Goal: Information Seeking & Learning: Check status

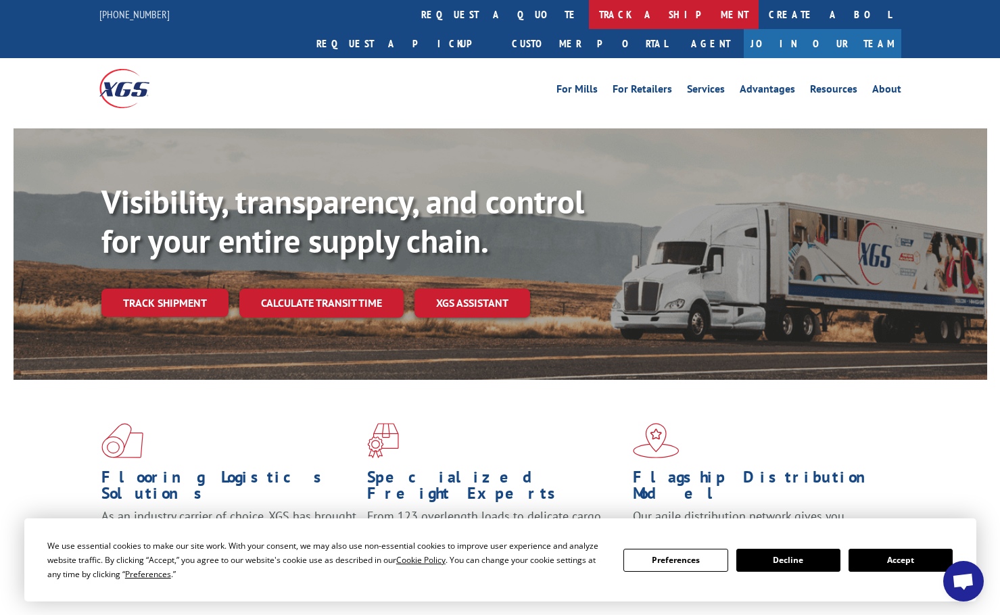
click at [589, 12] on link "track a shipment" at bounding box center [674, 14] width 170 height 29
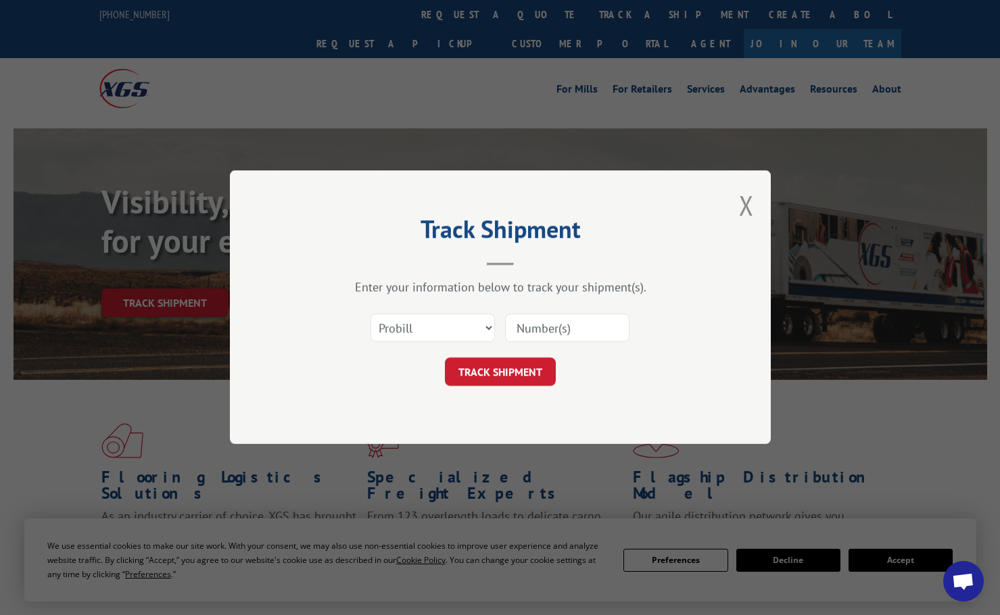
click at [525, 334] on input at bounding box center [567, 328] width 124 height 28
paste input "16912561"
type input "16912561"
click at [521, 369] on button "TRACK SHIPMENT" at bounding box center [500, 372] width 111 height 28
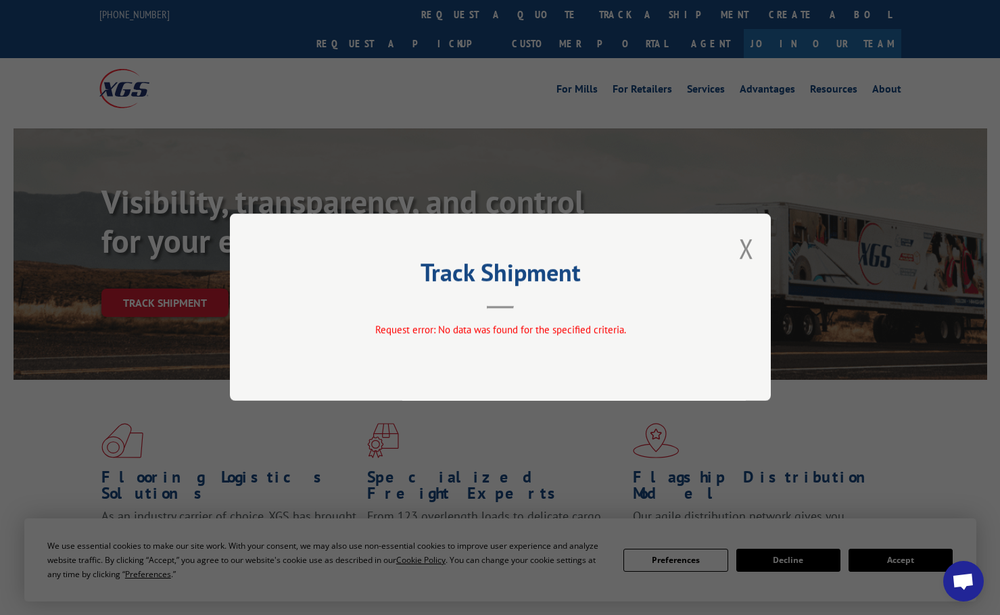
click at [745, 251] on button "Close modal" at bounding box center [746, 249] width 15 height 36
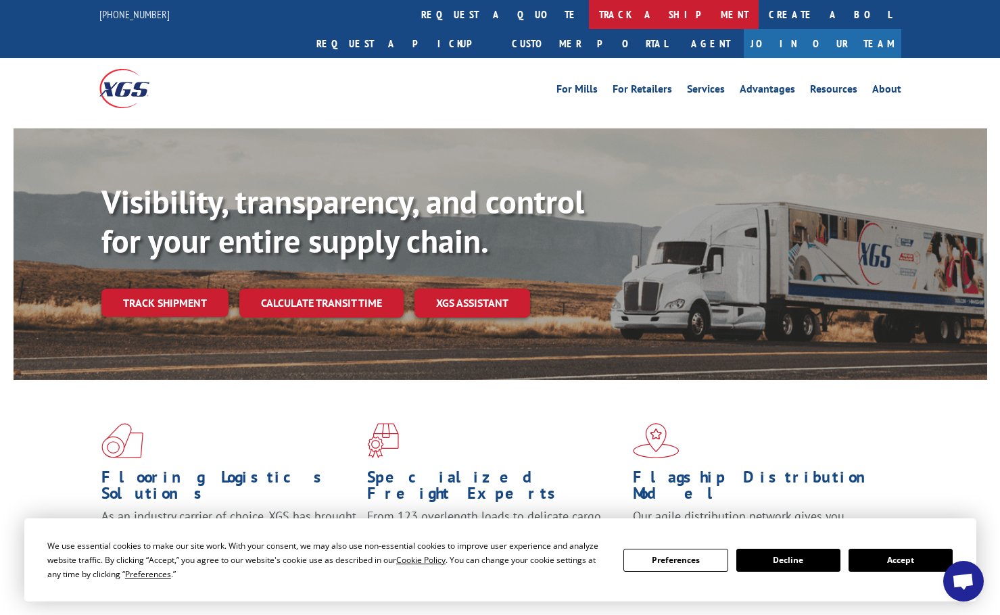
click at [589, 18] on link "track a shipment" at bounding box center [674, 14] width 170 height 29
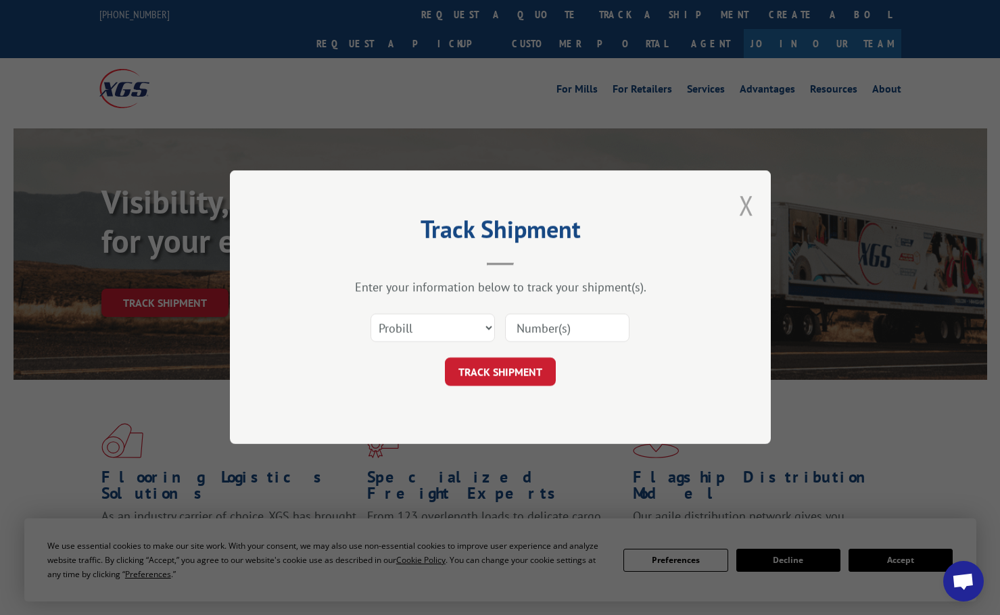
click at [744, 211] on button "Close modal" at bounding box center [746, 205] width 15 height 36
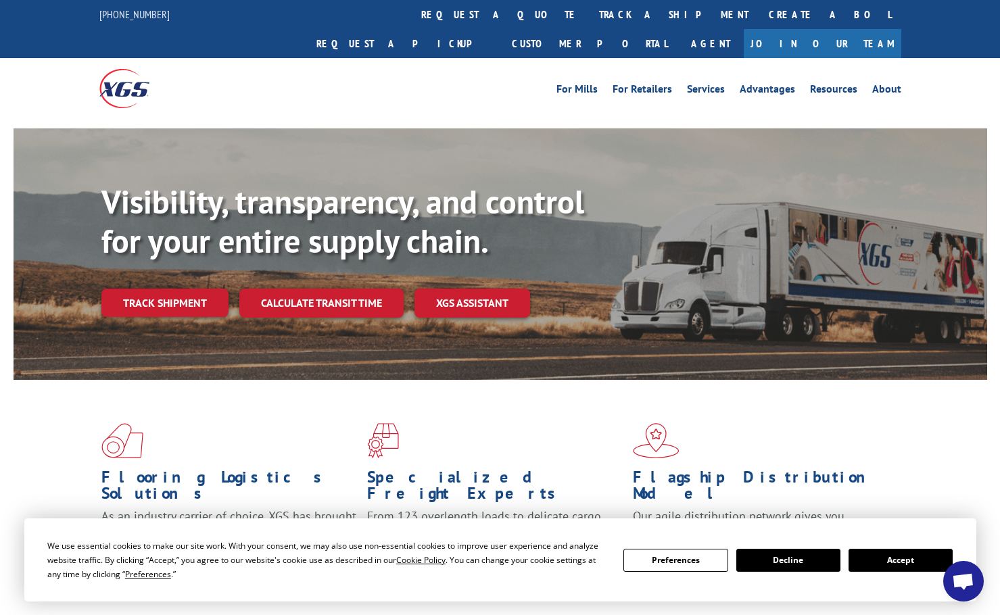
click at [901, 565] on button "Accept" at bounding box center [901, 560] width 104 height 23
